Goal: Task Accomplishment & Management: Use online tool/utility

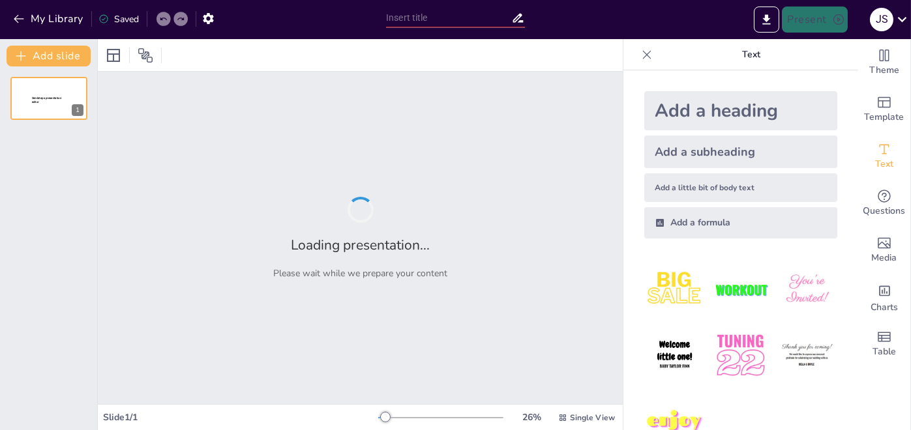
type input "Maximizando la Rentabilidad: Estrategias de Apalancamiento Operativo y Financie…"
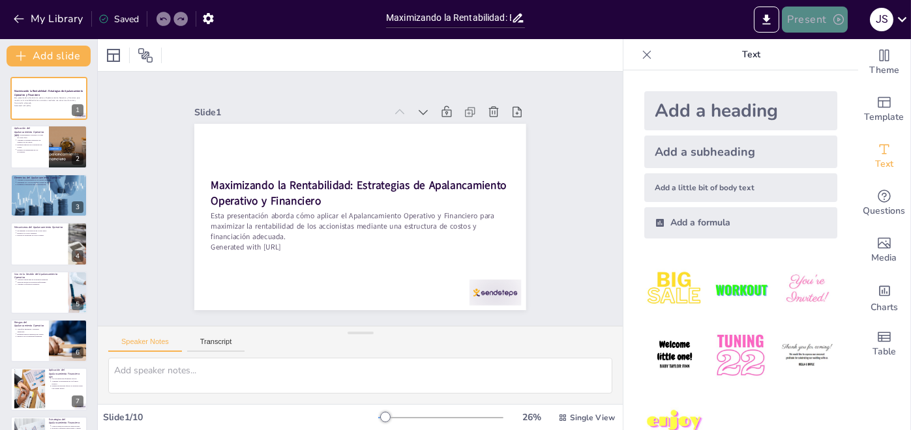
click at [811, 16] on button "Present" at bounding box center [814, 20] width 65 height 26
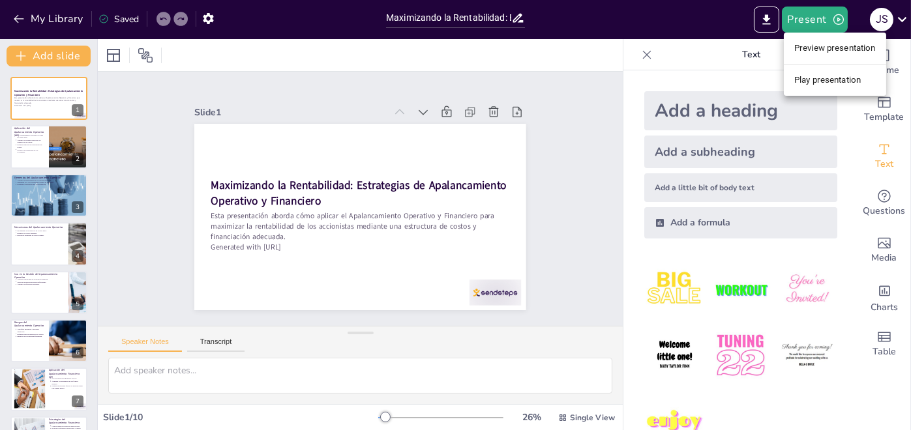
click at [815, 79] on li "Play presentation" at bounding box center [835, 80] width 102 height 21
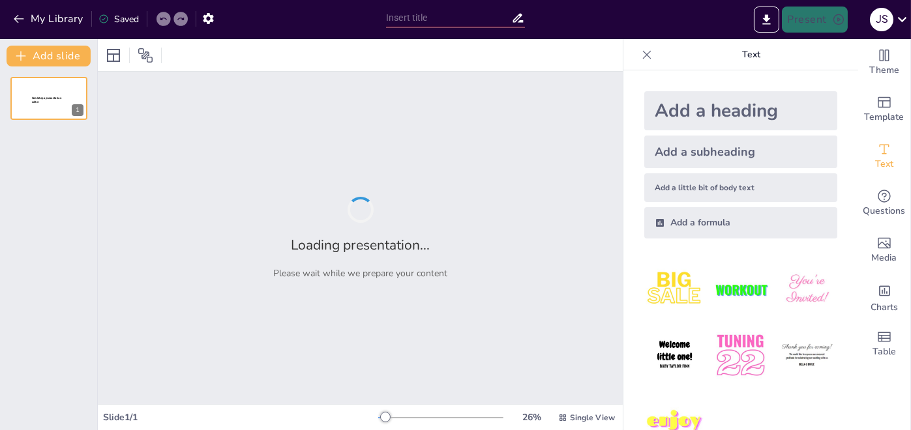
type input "Maximizando la Rentabilidad: Estrategias de Apalancamiento Operativo y Financie…"
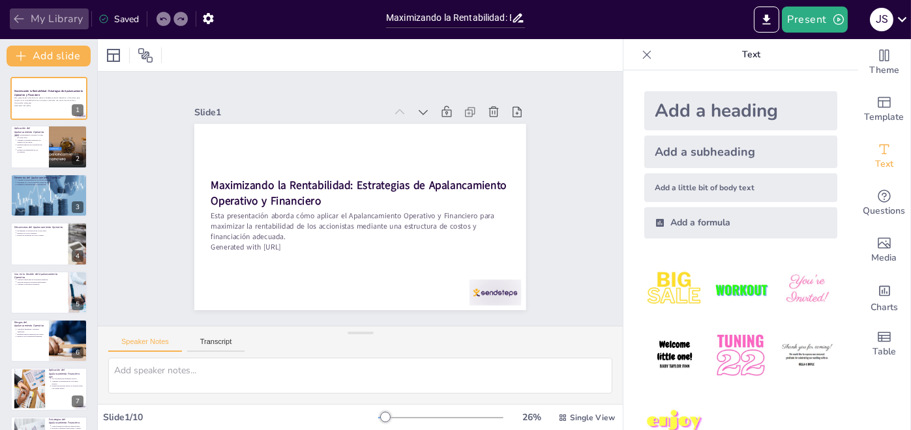
click at [18, 16] on icon "button" at bounding box center [18, 18] width 13 height 13
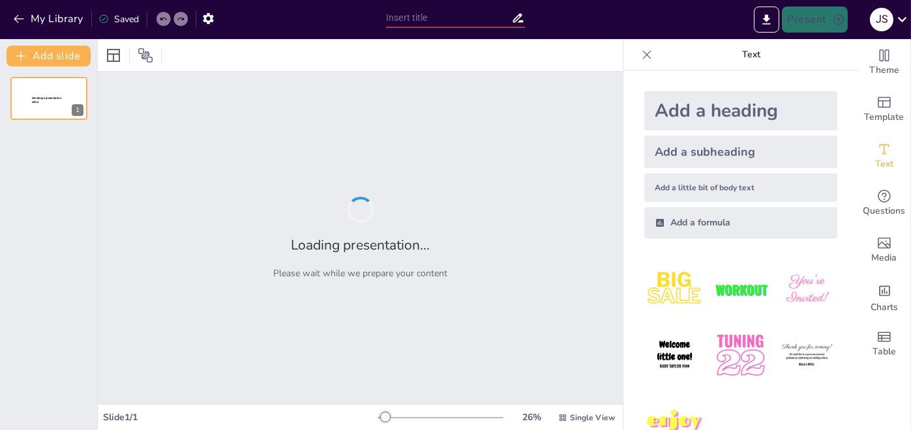
type input "Maximizando la Rentabilidad: Estrategias de Apalancamiento Operativo y Financie…"
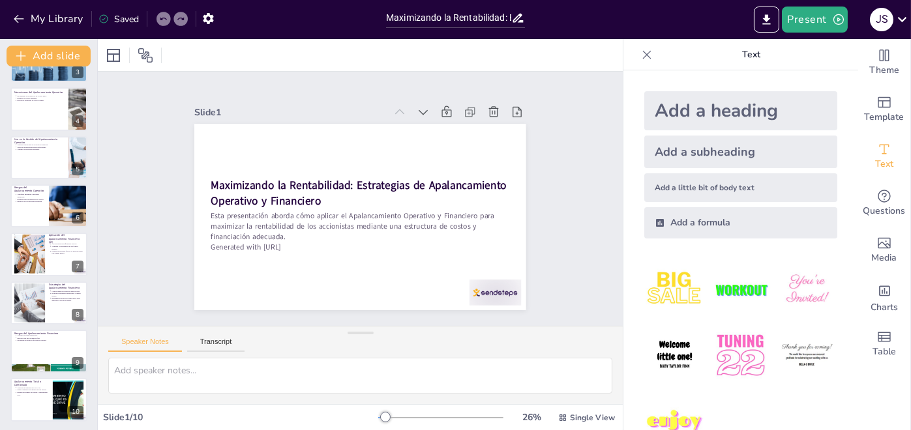
scroll to position [136, 0]
click at [33, 387] on p "Mide el impacto de cambios en las ventas." at bounding box center [32, 388] width 33 height 3
type textarea "La combinación de ambos apalancamientos permite a las empresas optimizar su est…"
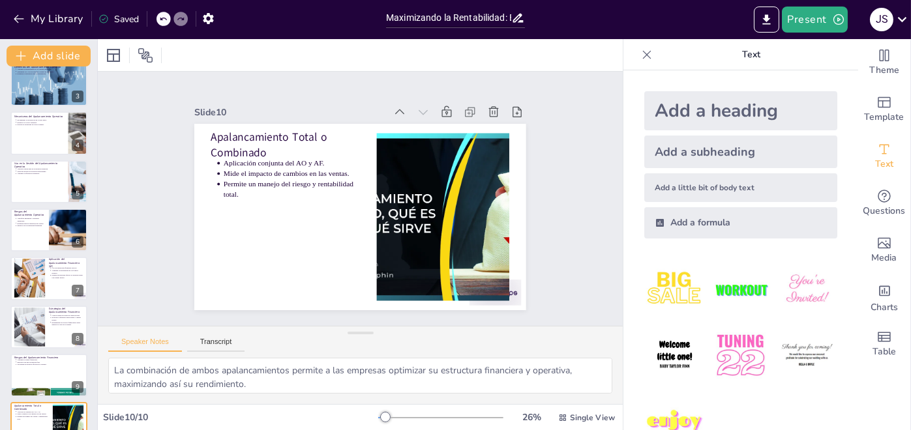
scroll to position [0, 0]
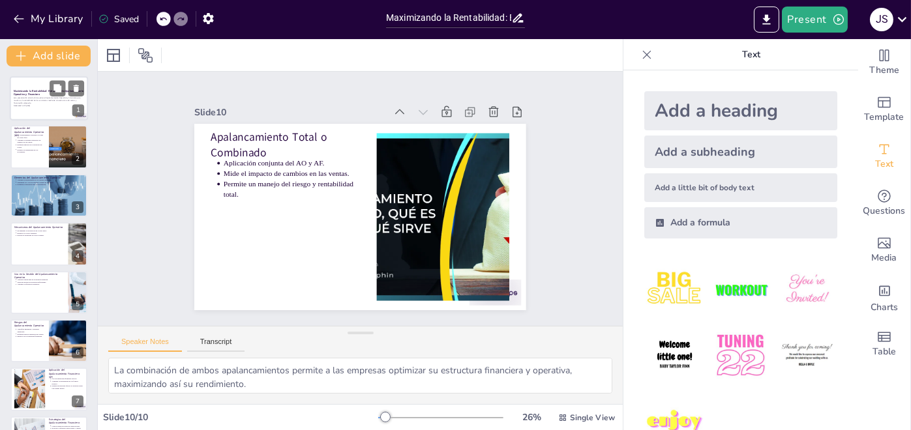
click at [46, 101] on p "Esta presentación aborda cómo aplicar el Apalancamiento Operativo y Financiero …" at bounding box center [49, 100] width 70 height 7
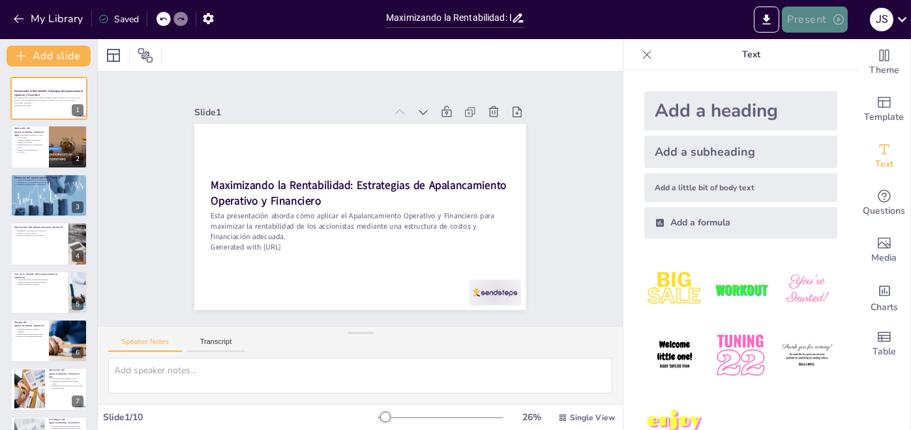
click at [798, 15] on button "Present" at bounding box center [814, 20] width 65 height 26
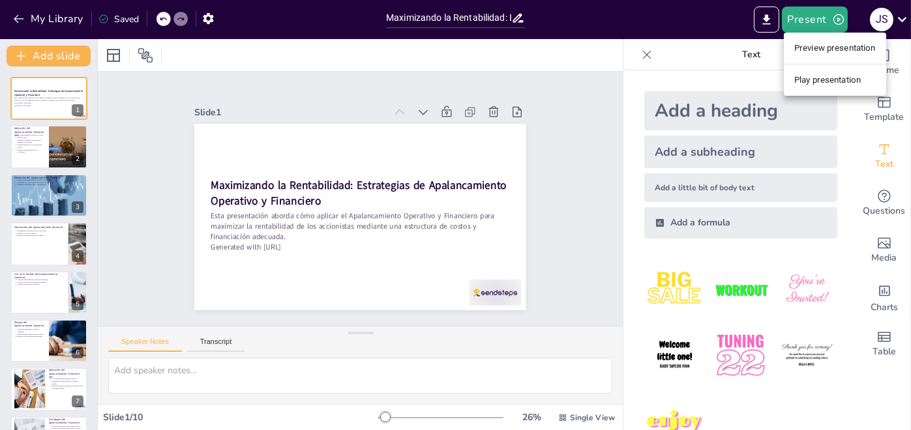
click at [768, 18] on div at bounding box center [455, 215] width 911 height 430
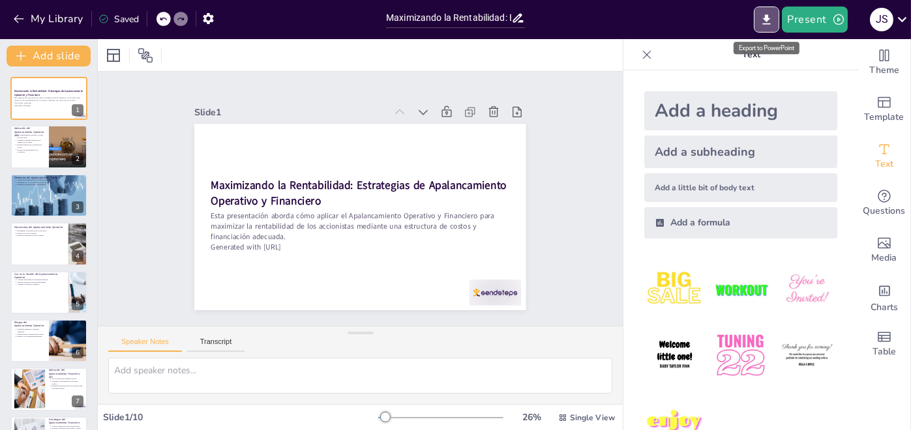
click at [768, 18] on icon "Export to PowerPoint" at bounding box center [767, 19] width 8 height 10
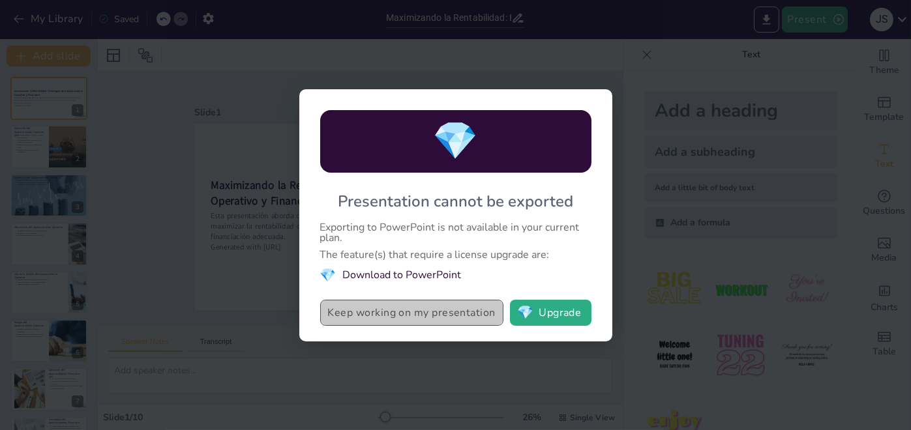
click at [452, 310] on button "Keep working on my presentation" at bounding box center [411, 313] width 183 height 26
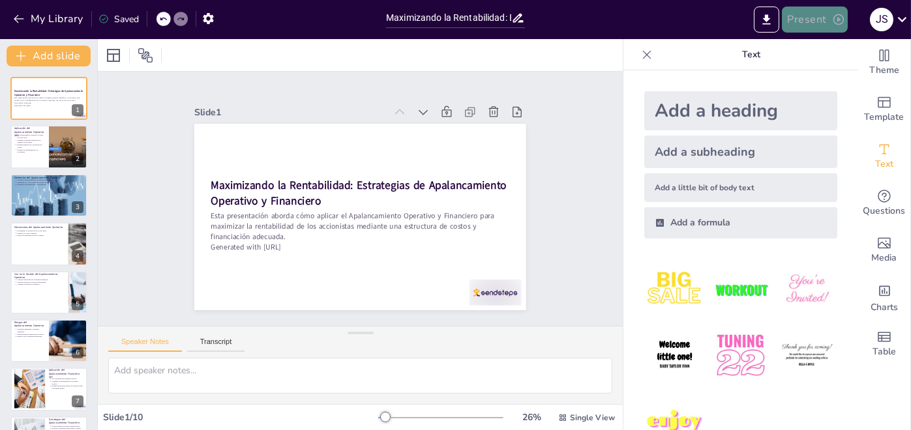
click at [837, 18] on icon "button" at bounding box center [838, 19] width 13 height 13
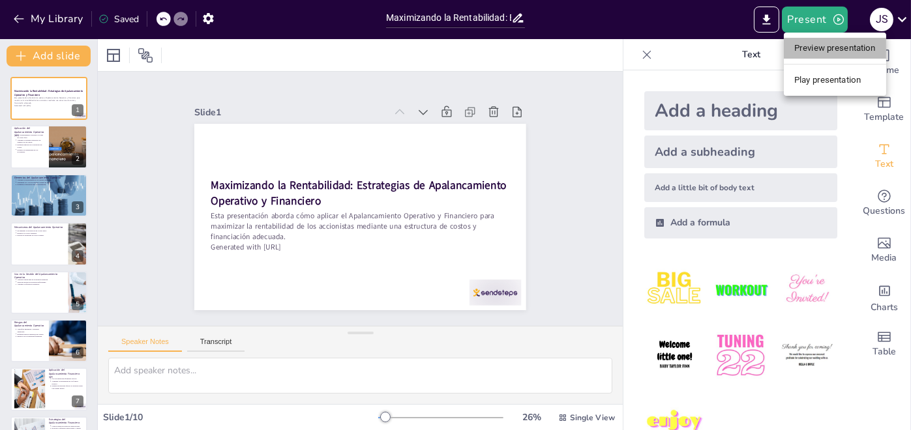
click at [828, 46] on li "Preview presentation" at bounding box center [835, 48] width 102 height 21
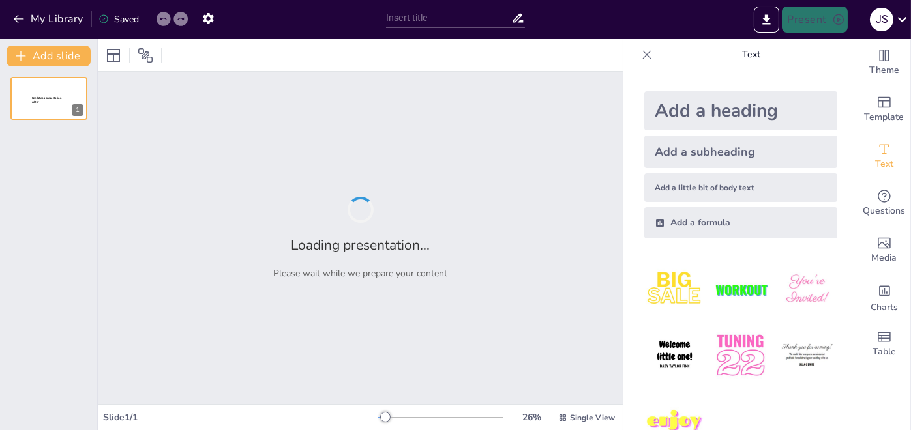
type input "Maximizando la Rentabilidad: Estrategias de Apalancamiento Operativo y Financie…"
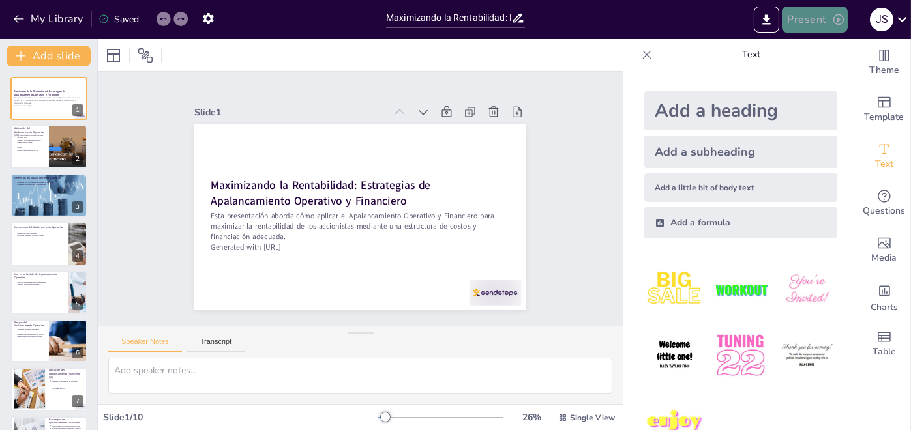
click at [824, 18] on button "Present" at bounding box center [814, 20] width 65 height 26
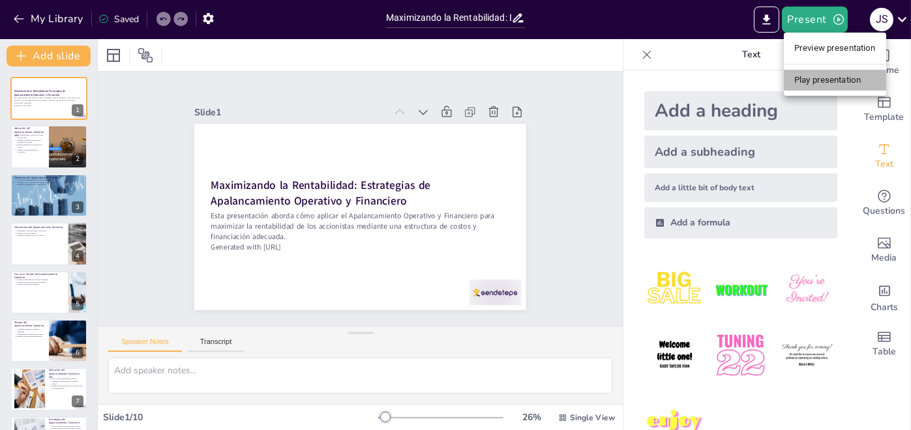
click at [819, 80] on li "Play presentation" at bounding box center [835, 80] width 102 height 21
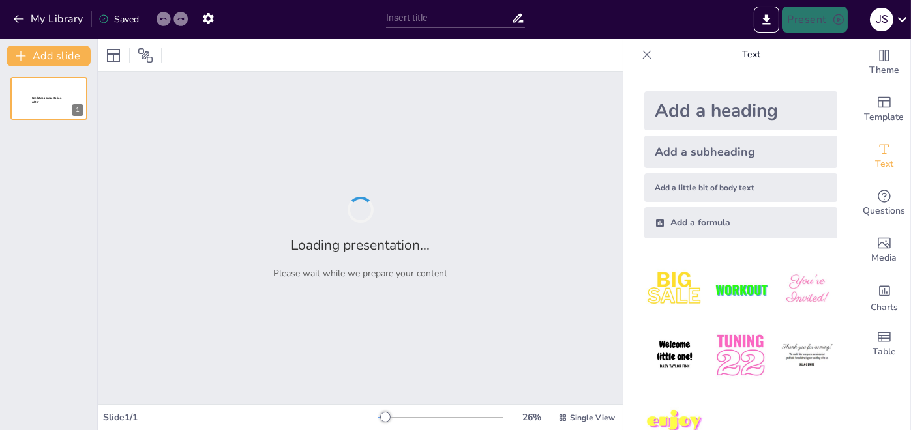
type input "Maximizando la Rentabilidad: Estrategias de Apalancamiento Operativo y Financie…"
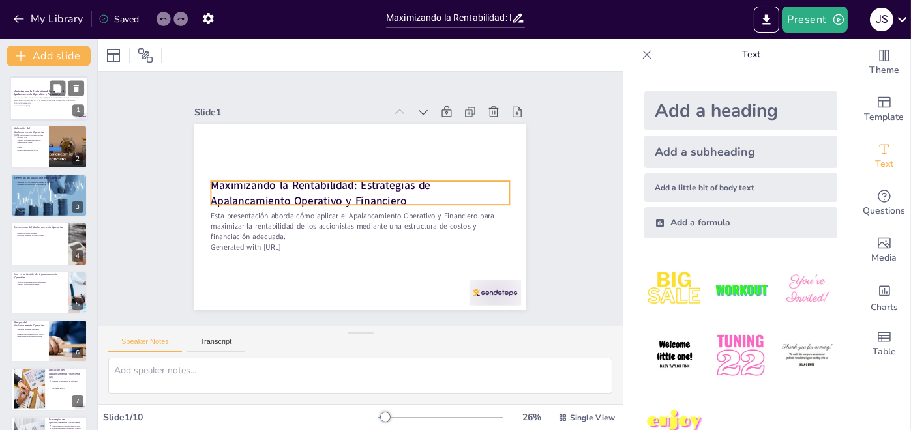
click at [36, 89] on strong "Maximizando la Rentabilidad: Estrategias de Apalancamiento Operativo y Financie…" at bounding box center [40, 92] width 52 height 7
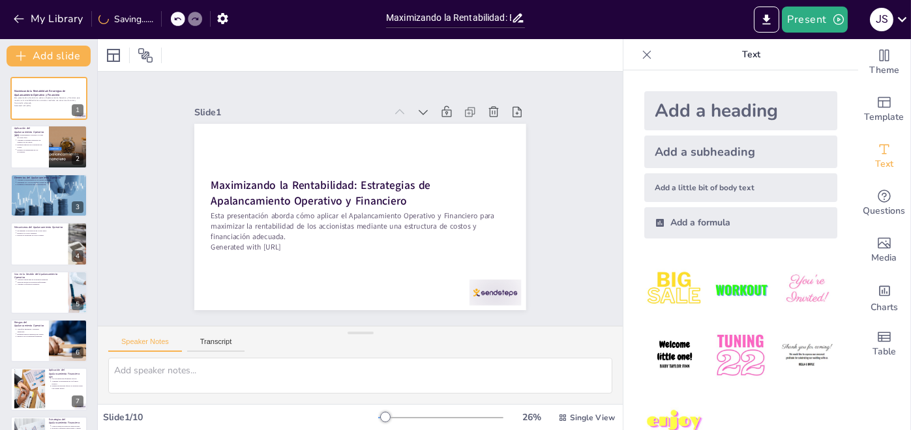
click at [643, 51] on icon at bounding box center [647, 54] width 8 height 8
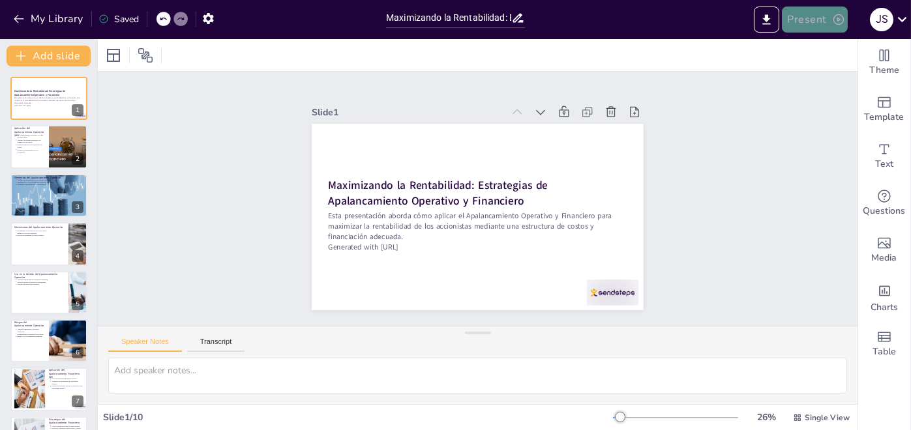
click at [815, 14] on button "Present" at bounding box center [814, 20] width 65 height 26
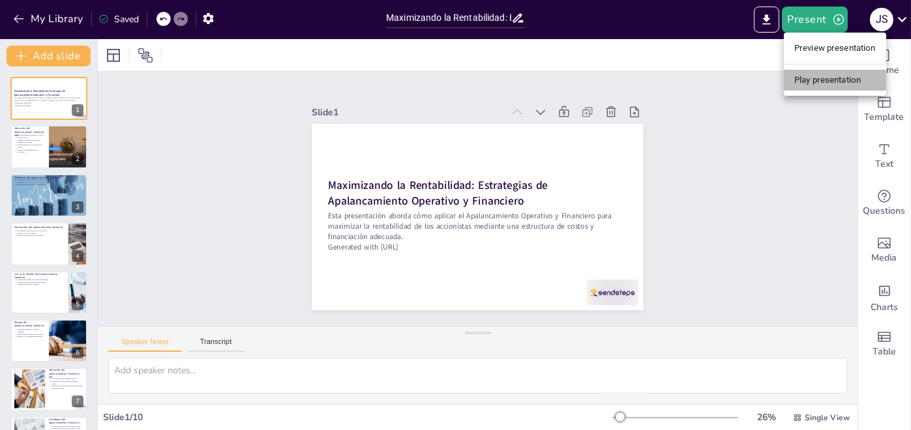
click at [821, 80] on li "Play presentation" at bounding box center [835, 80] width 102 height 21
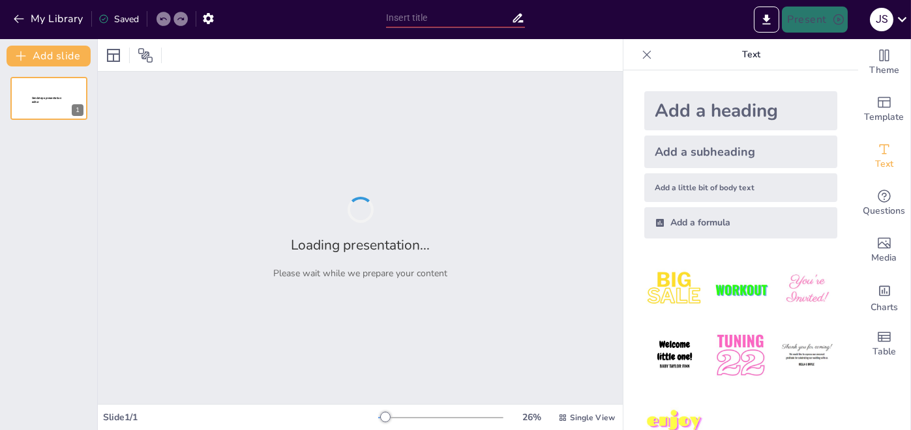
type input "Maximizando la Rentabilidad: Estrategias de Apalancamiento Operativo y Financie…"
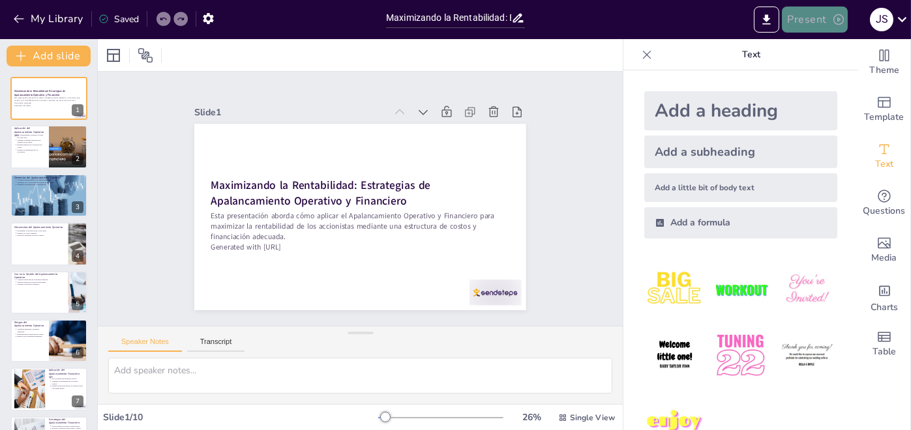
click at [796, 22] on button "Present" at bounding box center [814, 20] width 65 height 26
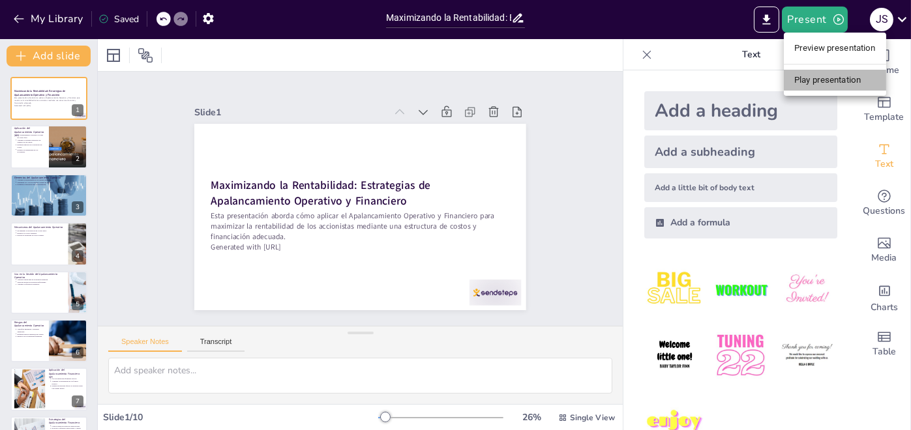
click at [810, 82] on li "Play presentation" at bounding box center [835, 80] width 102 height 21
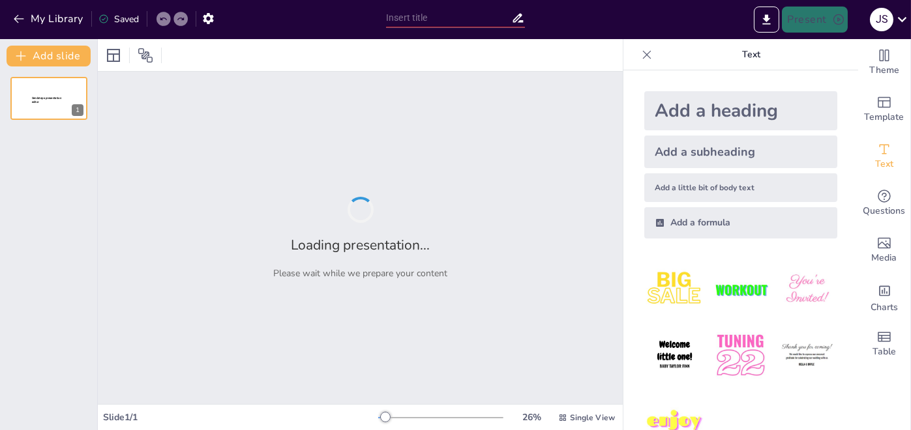
type input "Maximizando la Rentabilidad: Estrategias de Apalancamiento Operativo y Financie…"
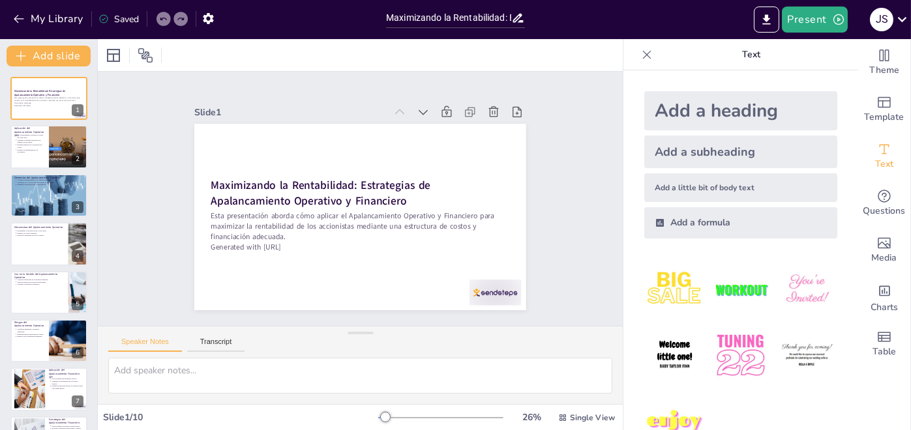
click at [643, 53] on icon at bounding box center [647, 54] width 8 height 8
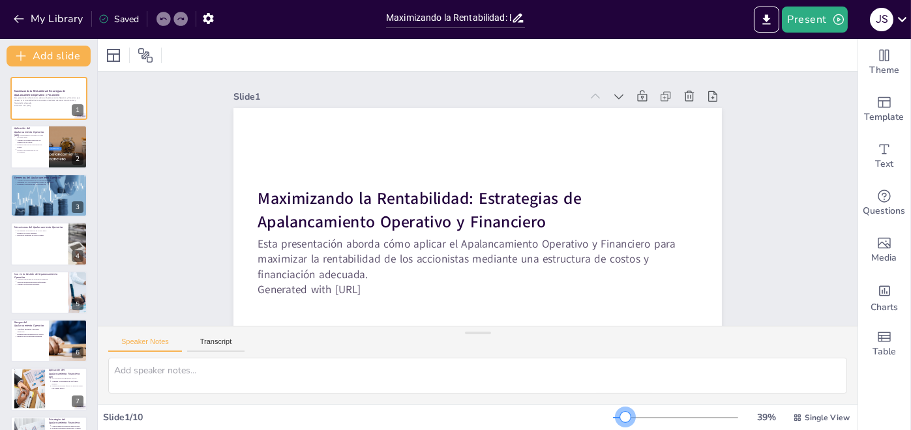
click at [620, 416] on div at bounding box center [625, 417] width 10 height 10
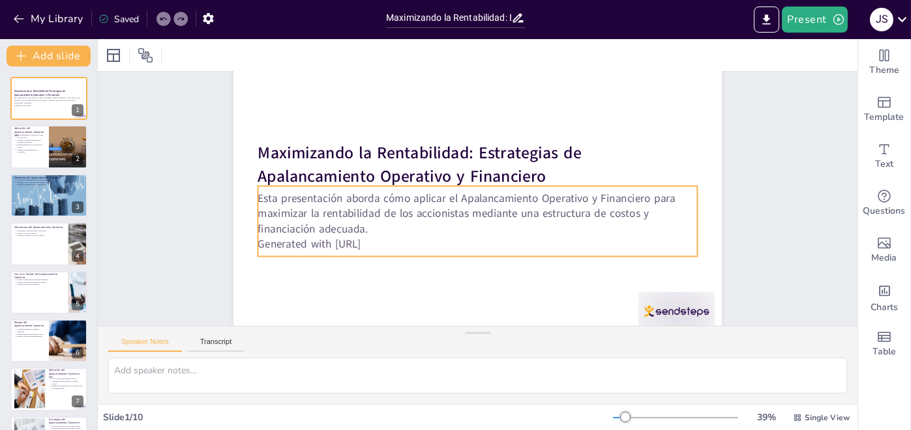
scroll to position [66, 0]
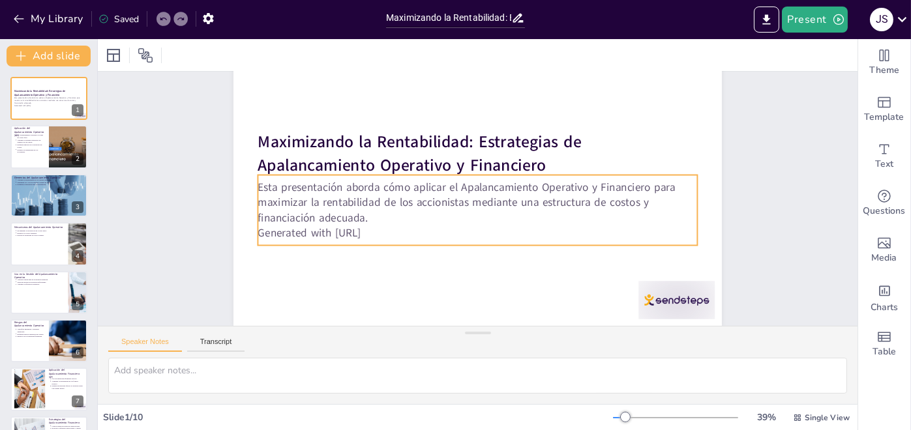
click at [363, 226] on p "Generated with [URL]" at bounding box center [478, 233] width 440 height 15
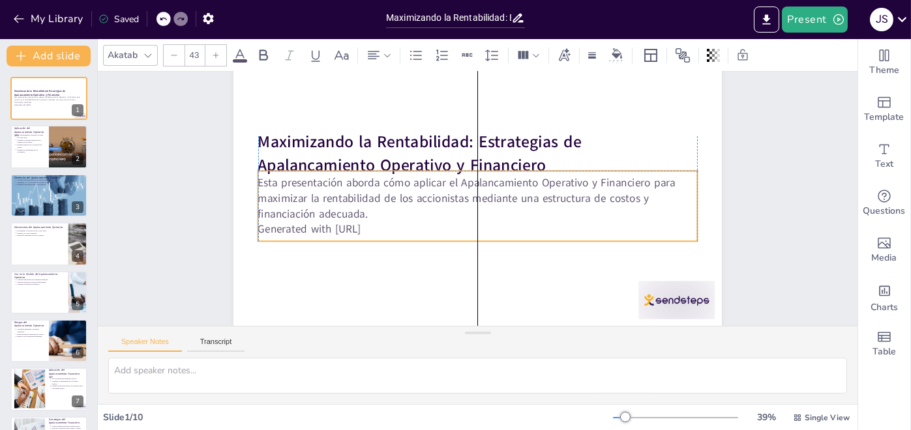
click at [385, 218] on p "Generated with [URL]" at bounding box center [471, 228] width 433 height 106
click at [357, 218] on p "Generated with [URL]" at bounding box center [466, 171] width 408 height 193
click at [362, 218] on p "Generated with [URL]" at bounding box center [471, 228] width 433 height 106
click at [499, 143] on icon at bounding box center [509, 153] width 21 height 21
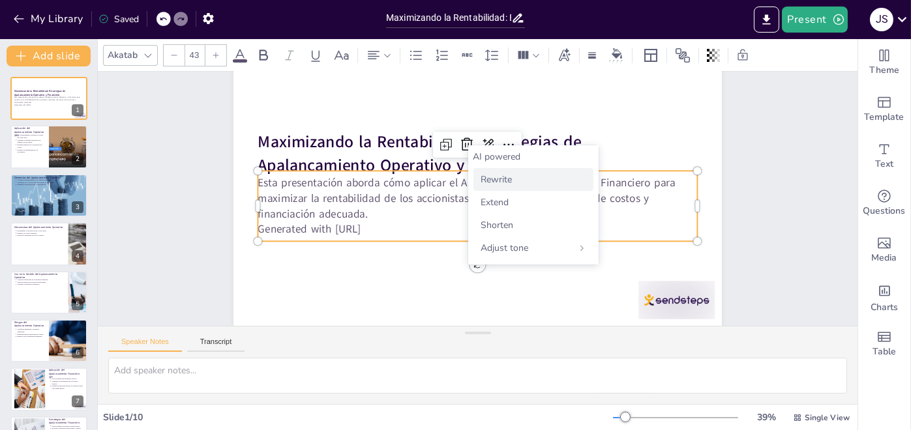
click at [487, 179] on span "Rewrite" at bounding box center [496, 179] width 31 height 12
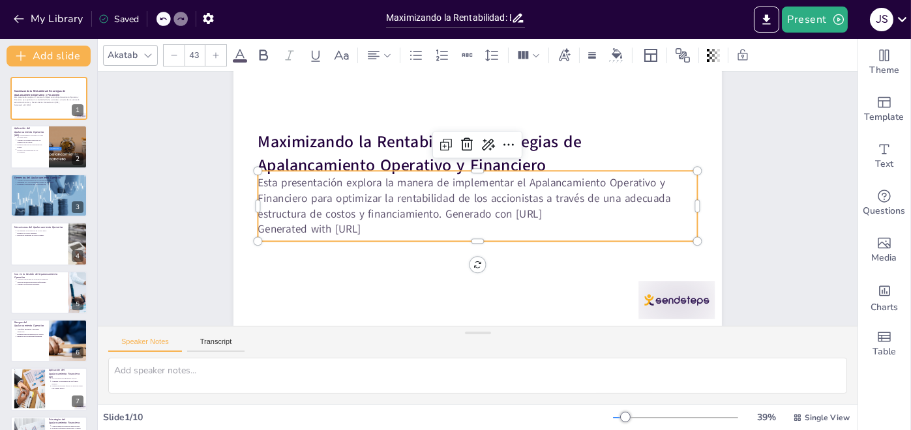
click at [389, 219] on p "Generated with [URL]" at bounding box center [474, 228] width 439 height 61
click at [380, 220] on p "Generated with [URL]" at bounding box center [474, 228] width 439 height 61
click at [434, 205] on p "Esta presentación explora la manera de implementar el Apalancamiento Operativo …" at bounding box center [478, 198] width 442 height 91
click at [440, 202] on p "Esta presentación explora la manera de implementar el Apalancamiento Operativo …" at bounding box center [477, 199] width 357 height 328
click at [443, 203] on p "Esta presentación explora la manera de implementar el Apalancamiento Operativo …" at bounding box center [478, 199] width 442 height 92
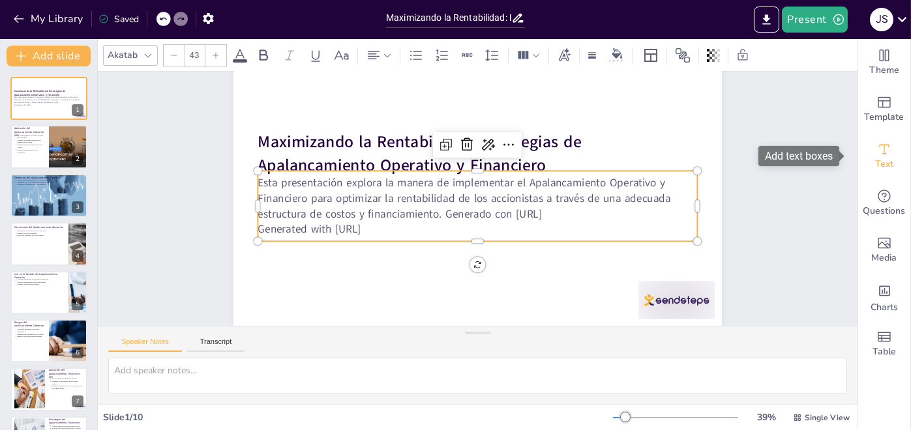
click at [877, 145] on icon "Add text boxes" at bounding box center [885, 150] width 16 height 16
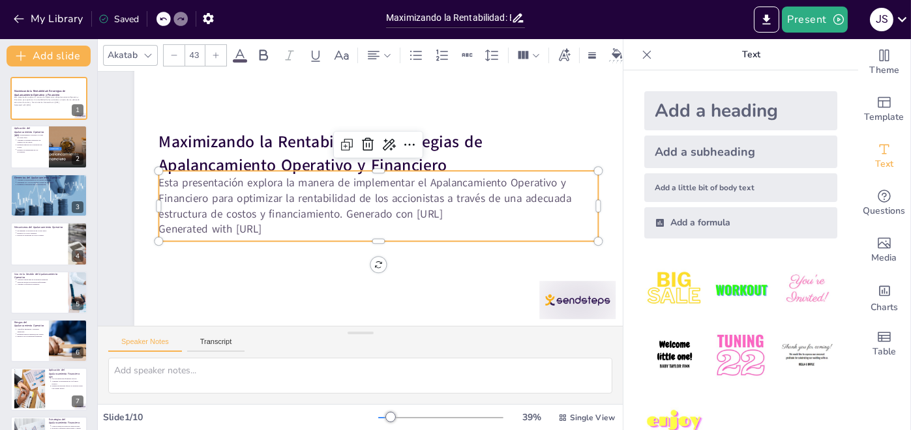
click at [297, 218] on p "Generated with [URL]" at bounding box center [375, 230] width 439 height 61
click at [294, 218] on p "Generated with [URL]" at bounding box center [375, 230] width 439 height 61
